Goal: Go to known website: Go to known website

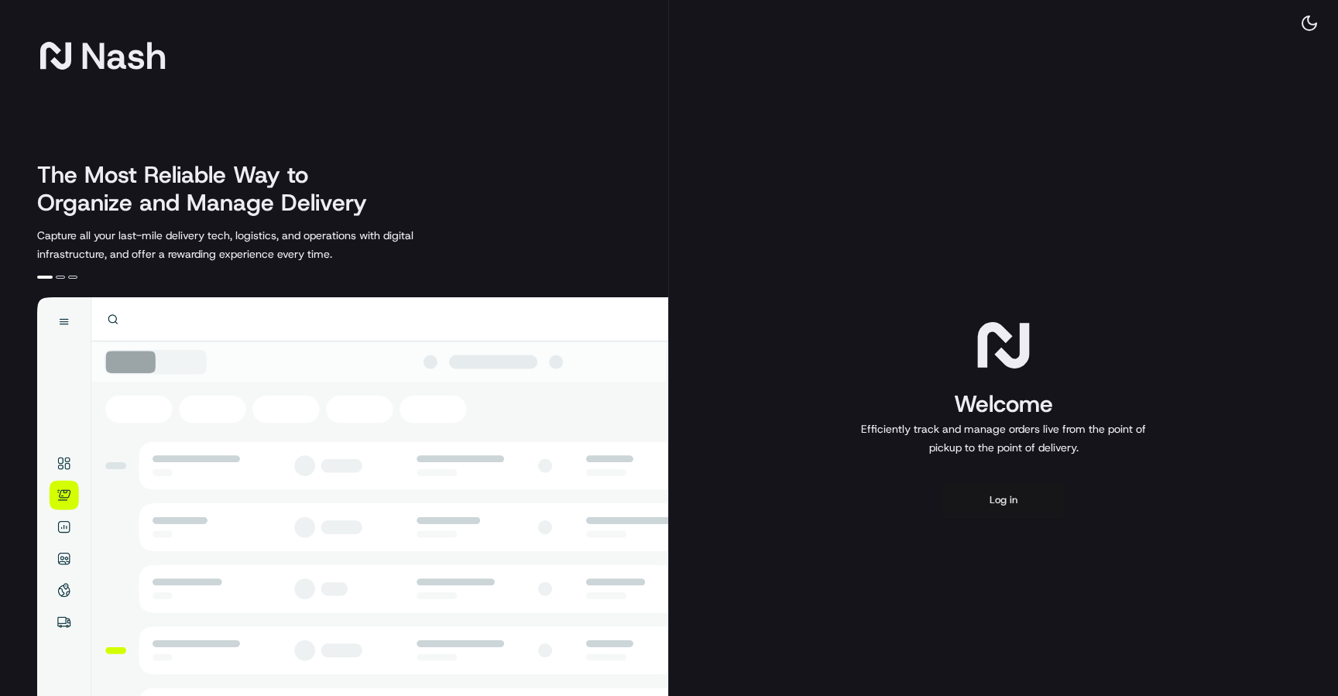
click at [1022, 510] on button "Log in" at bounding box center [1004, 500] width 124 height 37
